Goal: Navigation & Orientation: Find specific page/section

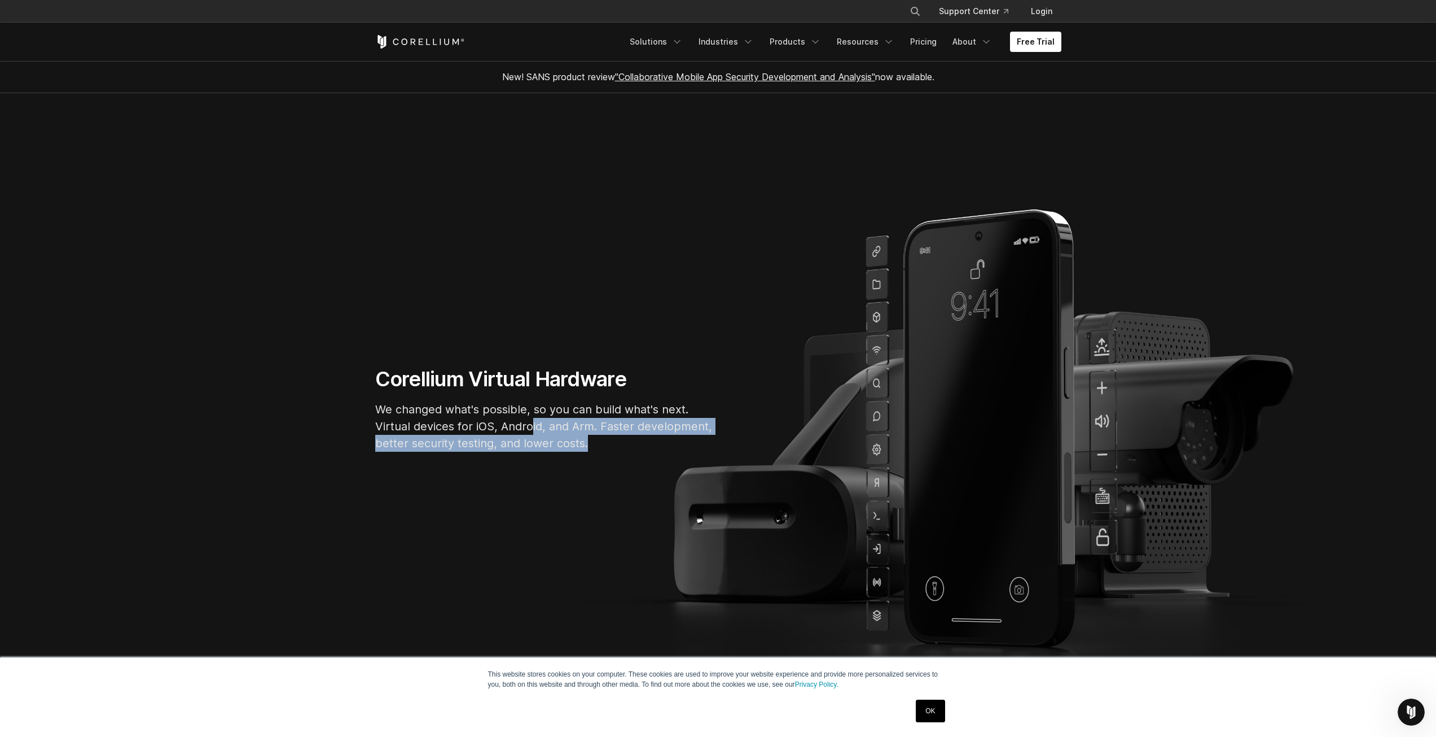
drag, startPoint x: 580, startPoint y: 440, endPoint x: 525, endPoint y: 429, distance: 55.9
click at [525, 429] on p "We changed what's possible, so you can build what's next. Virtual devices for i…" at bounding box center [544, 426] width 339 height 51
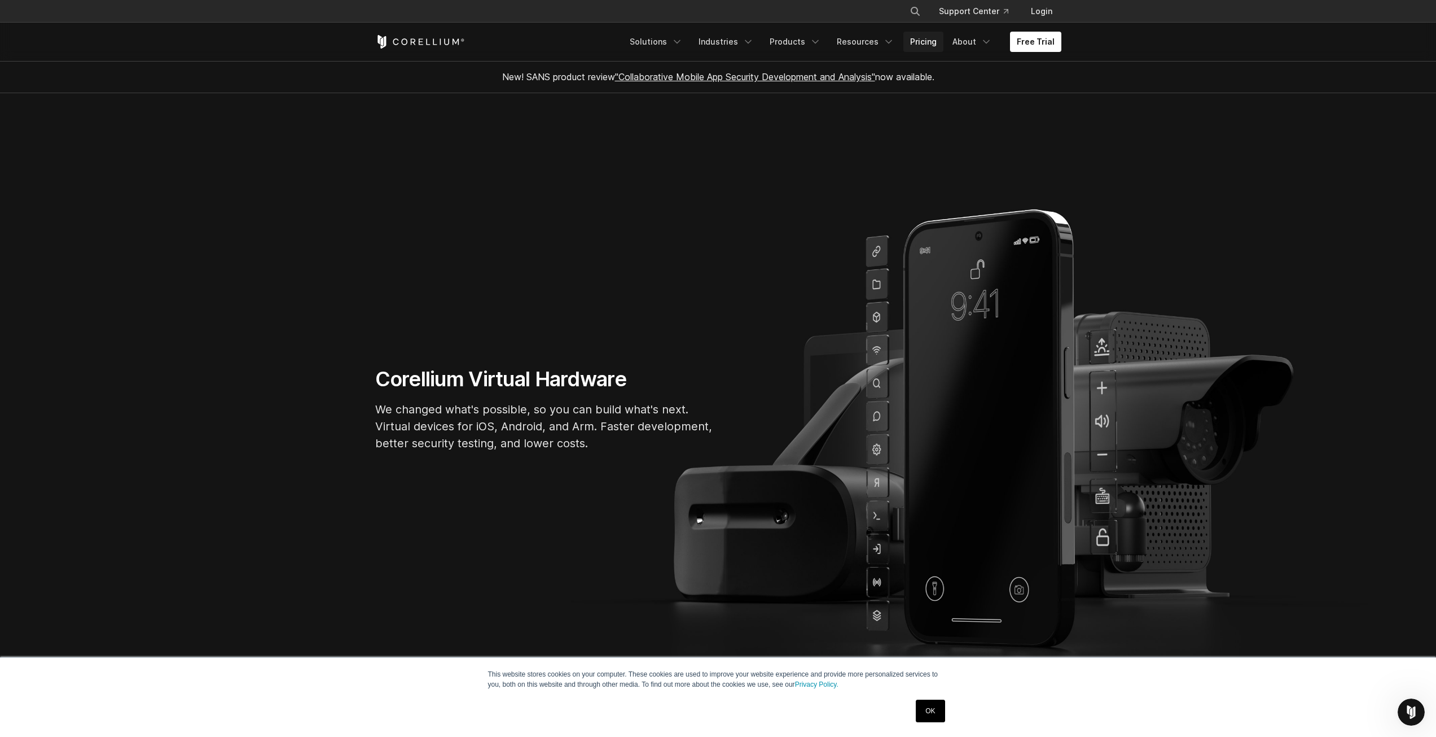
click at [754, 41] on link "Pricing" at bounding box center [924, 42] width 40 height 20
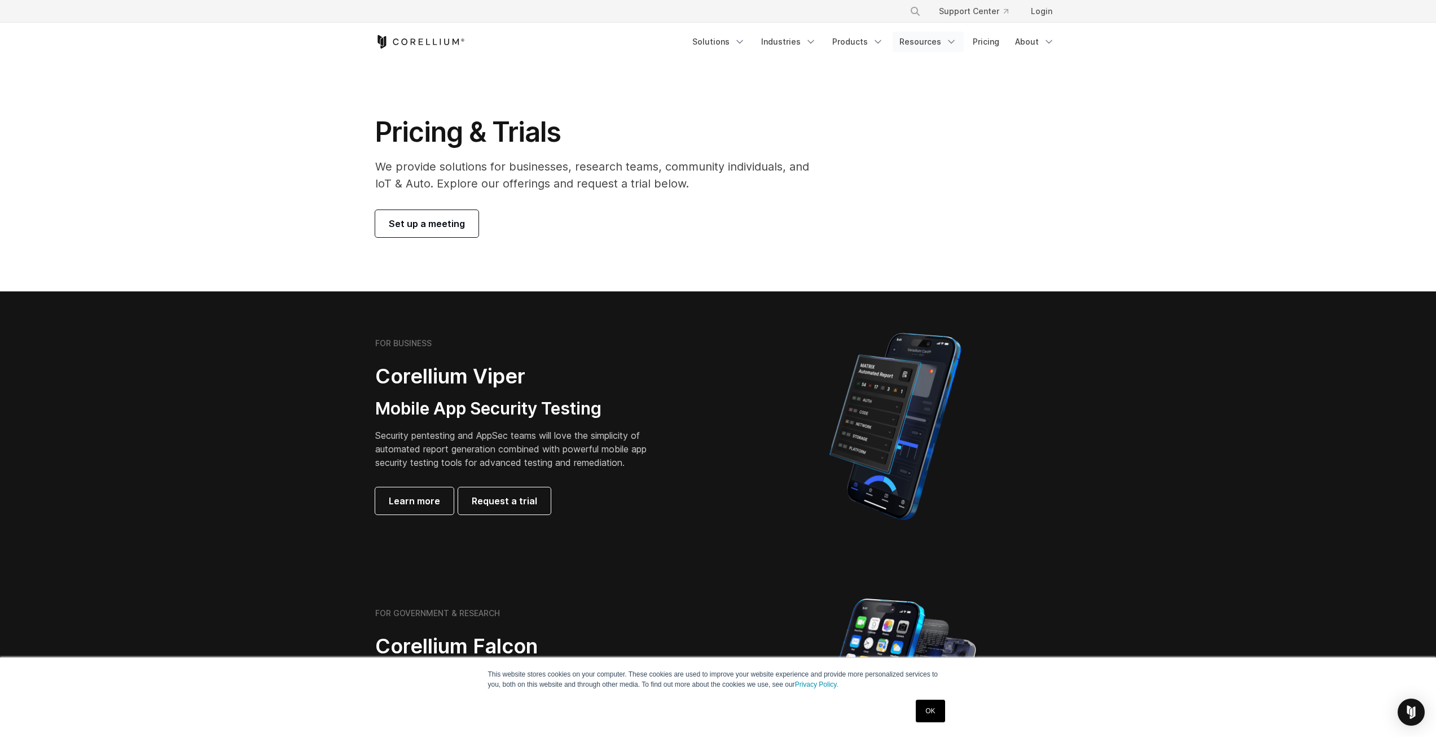
drag, startPoint x: 1128, startPoint y: 396, endPoint x: 957, endPoint y: 48, distance: 388.0
click at [737, 40] on link "Solutions" at bounding box center [719, 42] width 67 height 20
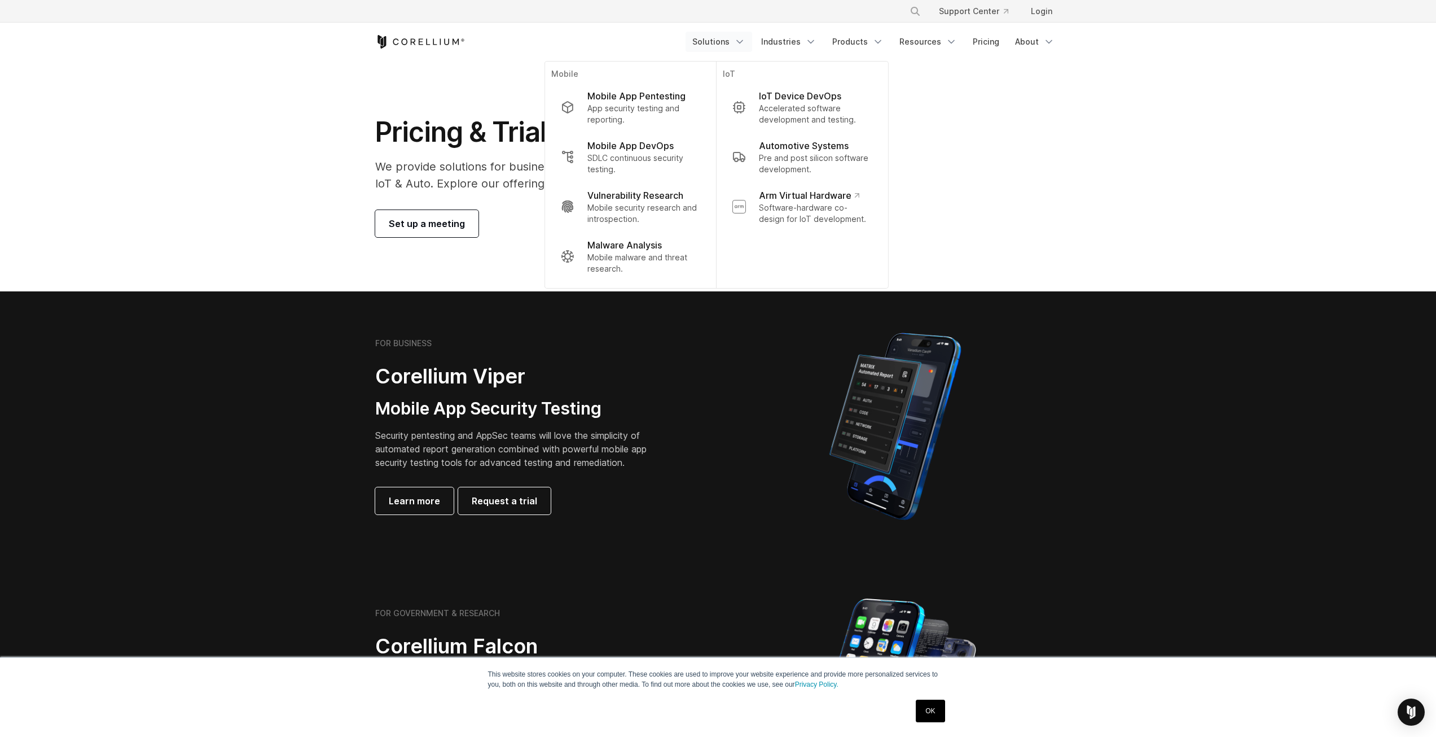
click at [737, 40] on link "Solutions" at bounding box center [719, 42] width 67 height 20
